Goal: Task Accomplishment & Management: Manage account settings

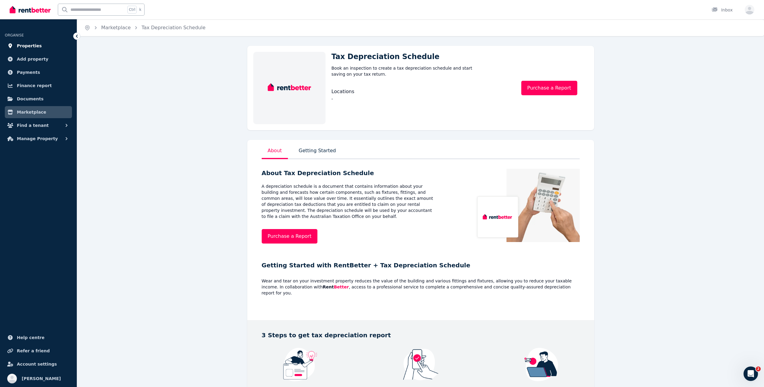
click at [28, 42] on span "Properties" at bounding box center [29, 45] width 25 height 7
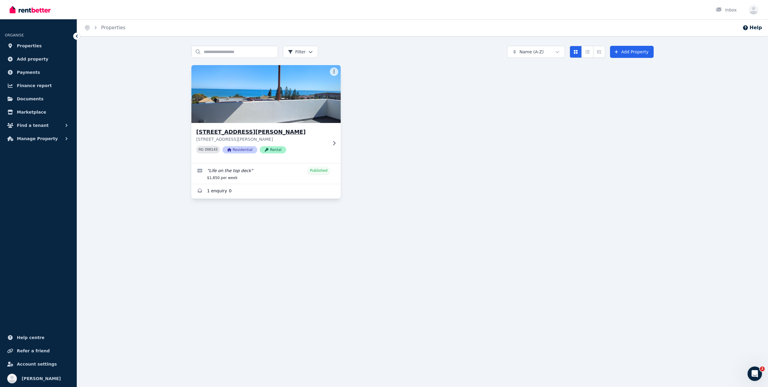
click at [249, 110] on img at bounding box center [266, 94] width 157 height 61
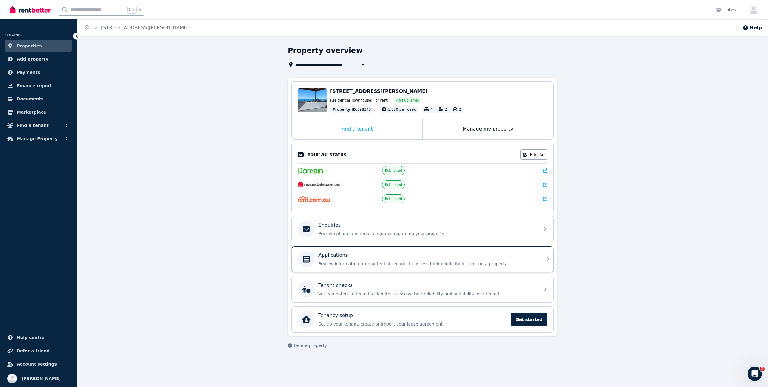
click at [366, 260] on div "Applications Review information from potential tenants to assess their eligibil…" at bounding box center [428, 258] width 218 height 15
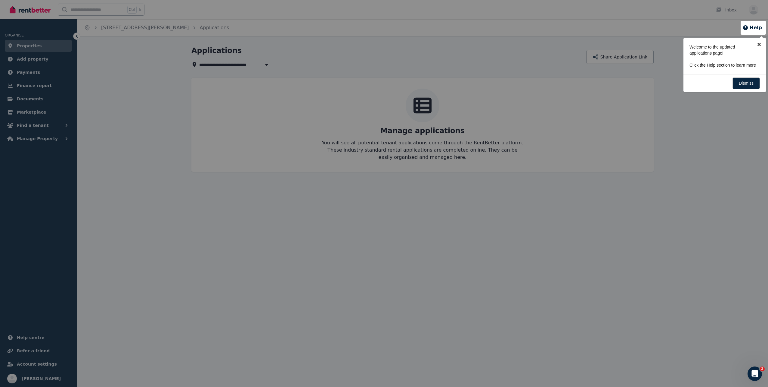
click at [759, 44] on link "×" at bounding box center [760, 45] width 14 height 14
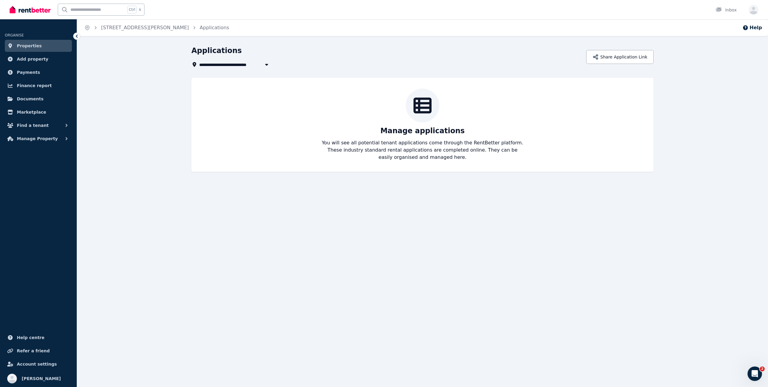
click at [439, 132] on p "Manage applications" at bounding box center [423, 131] width 84 height 10
click at [31, 100] on span "Documents" at bounding box center [30, 98] width 27 height 7
